Goal: Transaction & Acquisition: Purchase product/service

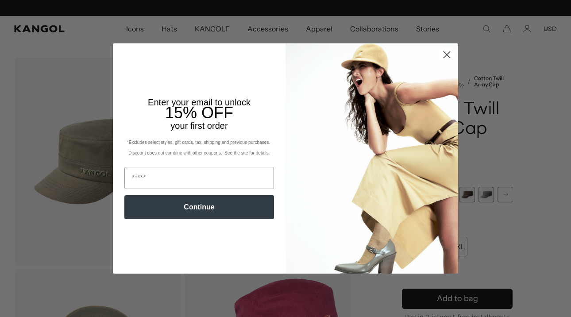
scroll to position [0, 182]
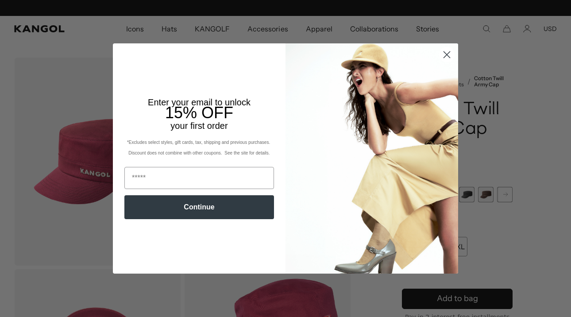
scroll to position [0, 182]
